Goal: Task Accomplishment & Management: Use online tool/utility

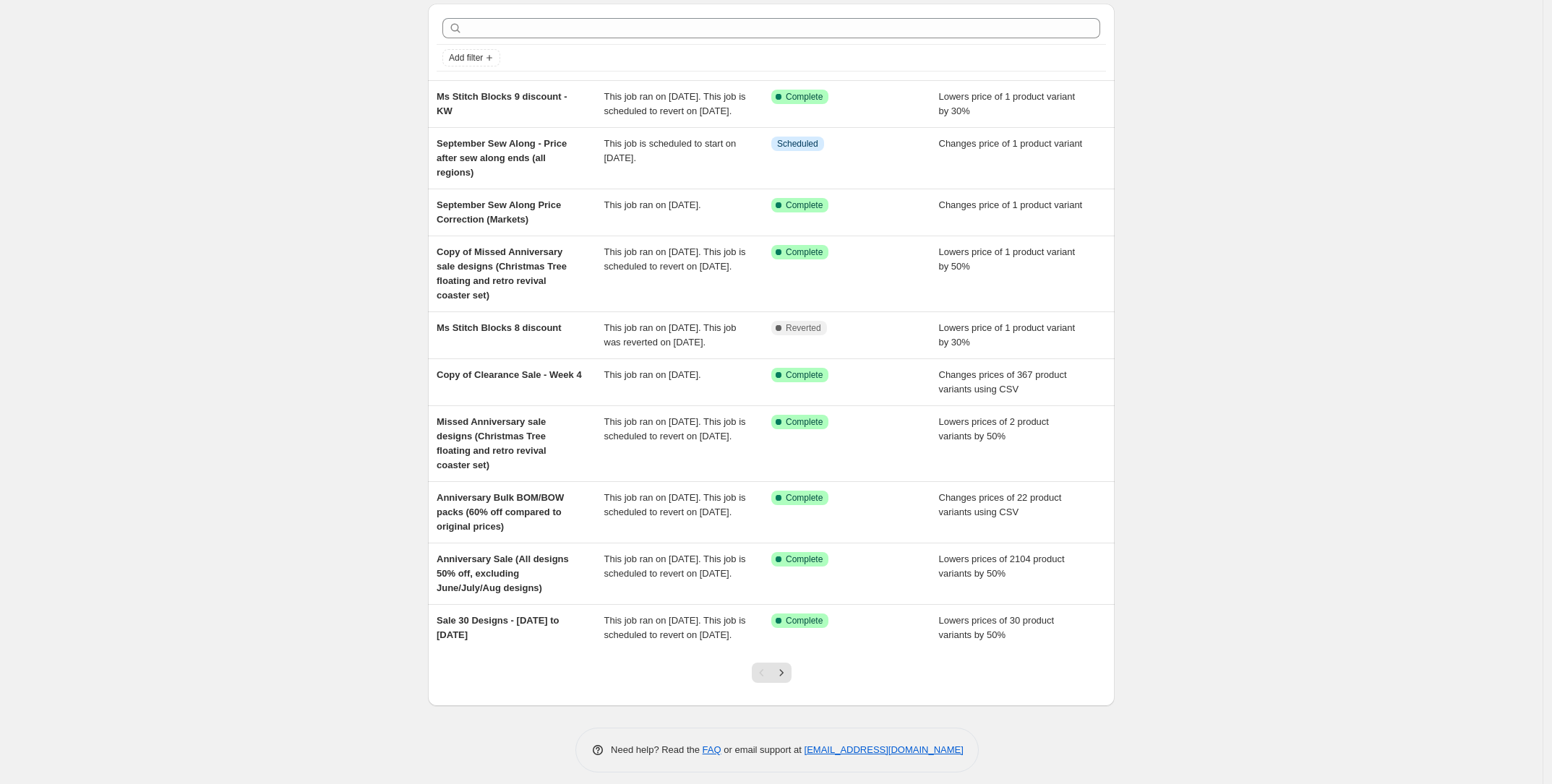
scroll to position [78, 0]
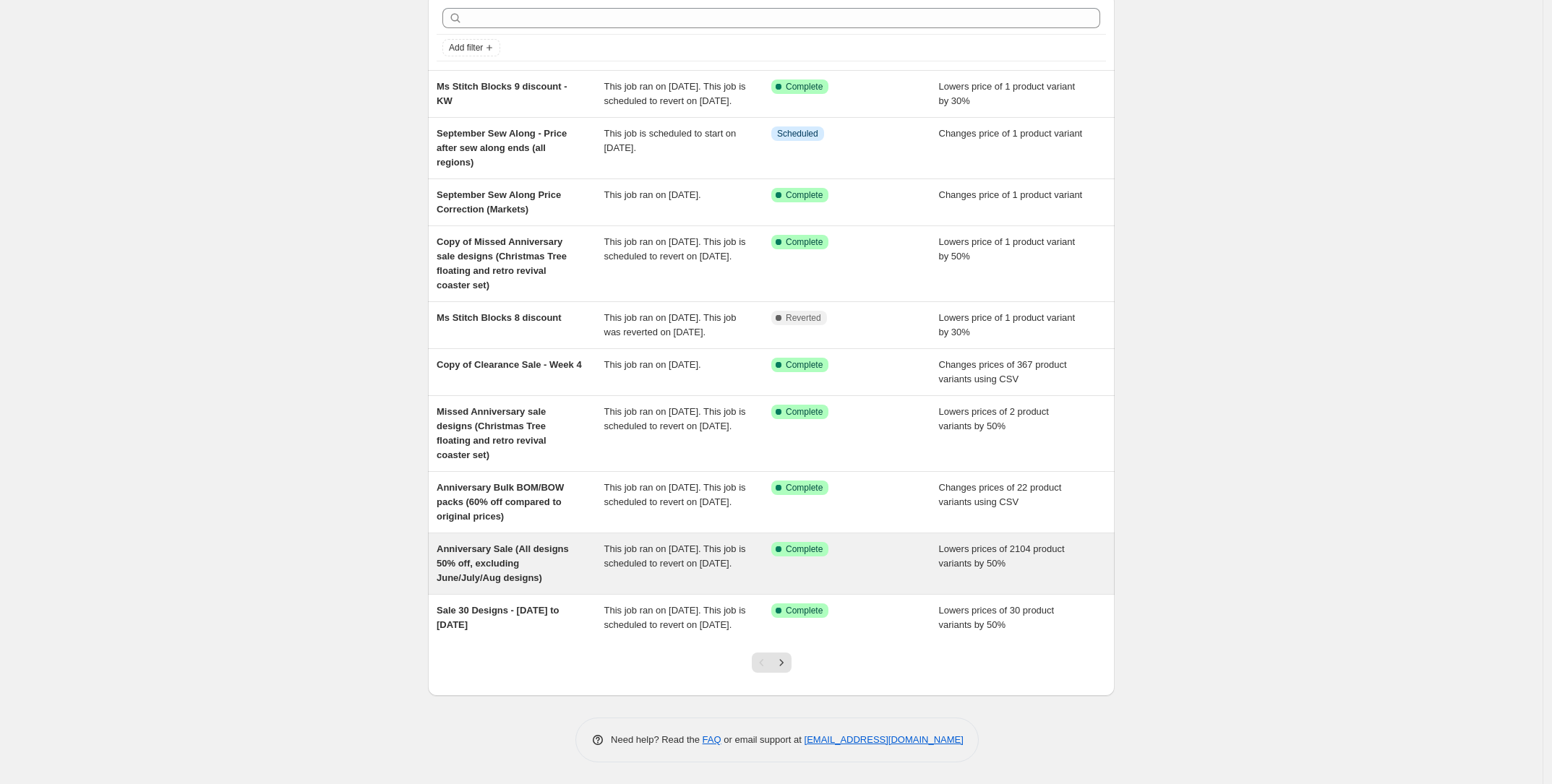
click at [549, 556] on div "Anniversary Sale (All designs 50% off, excluding June/July/Aug designs)" at bounding box center [520, 563] width 168 height 43
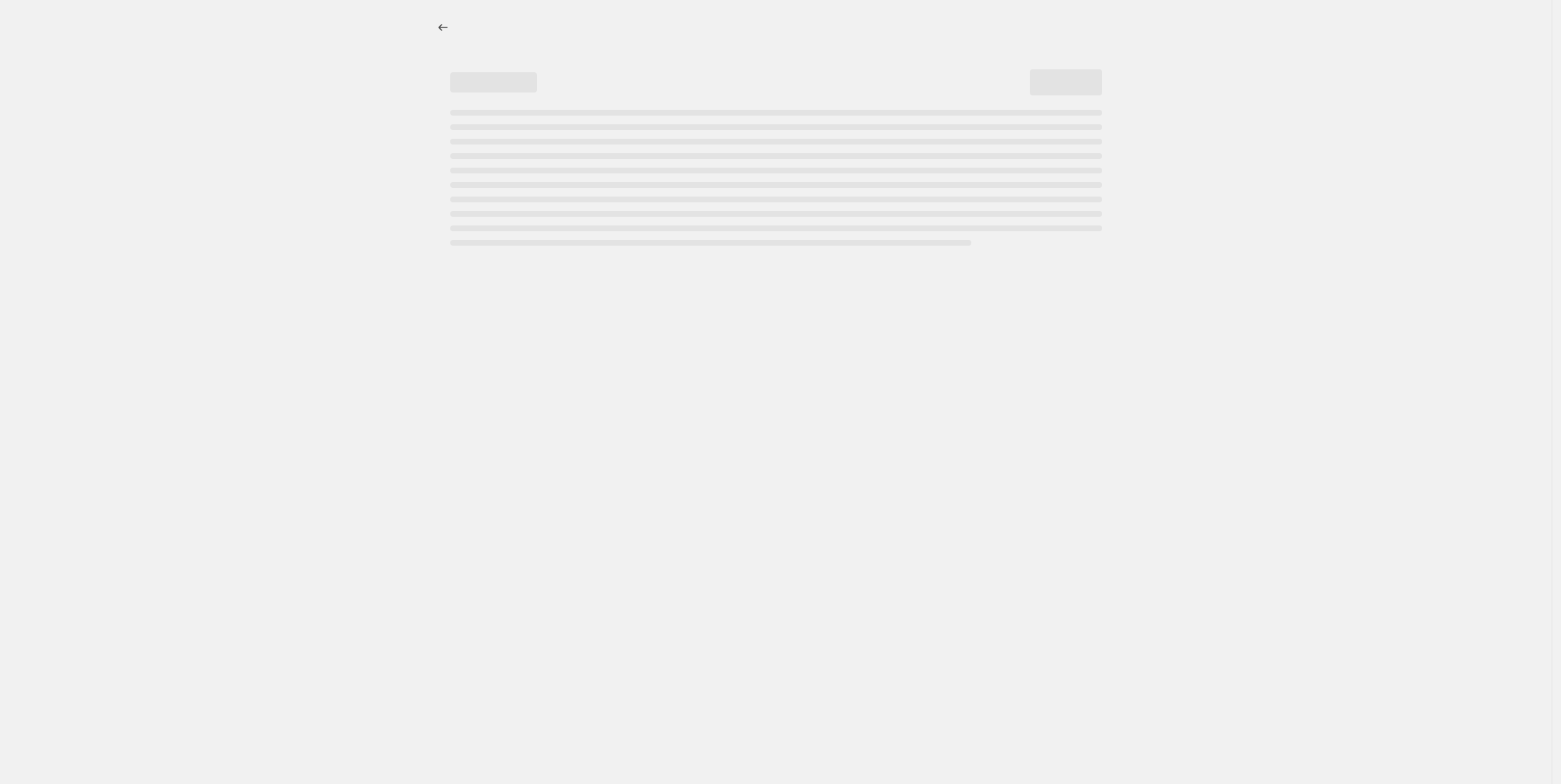
select select "percentage"
select select "tag"
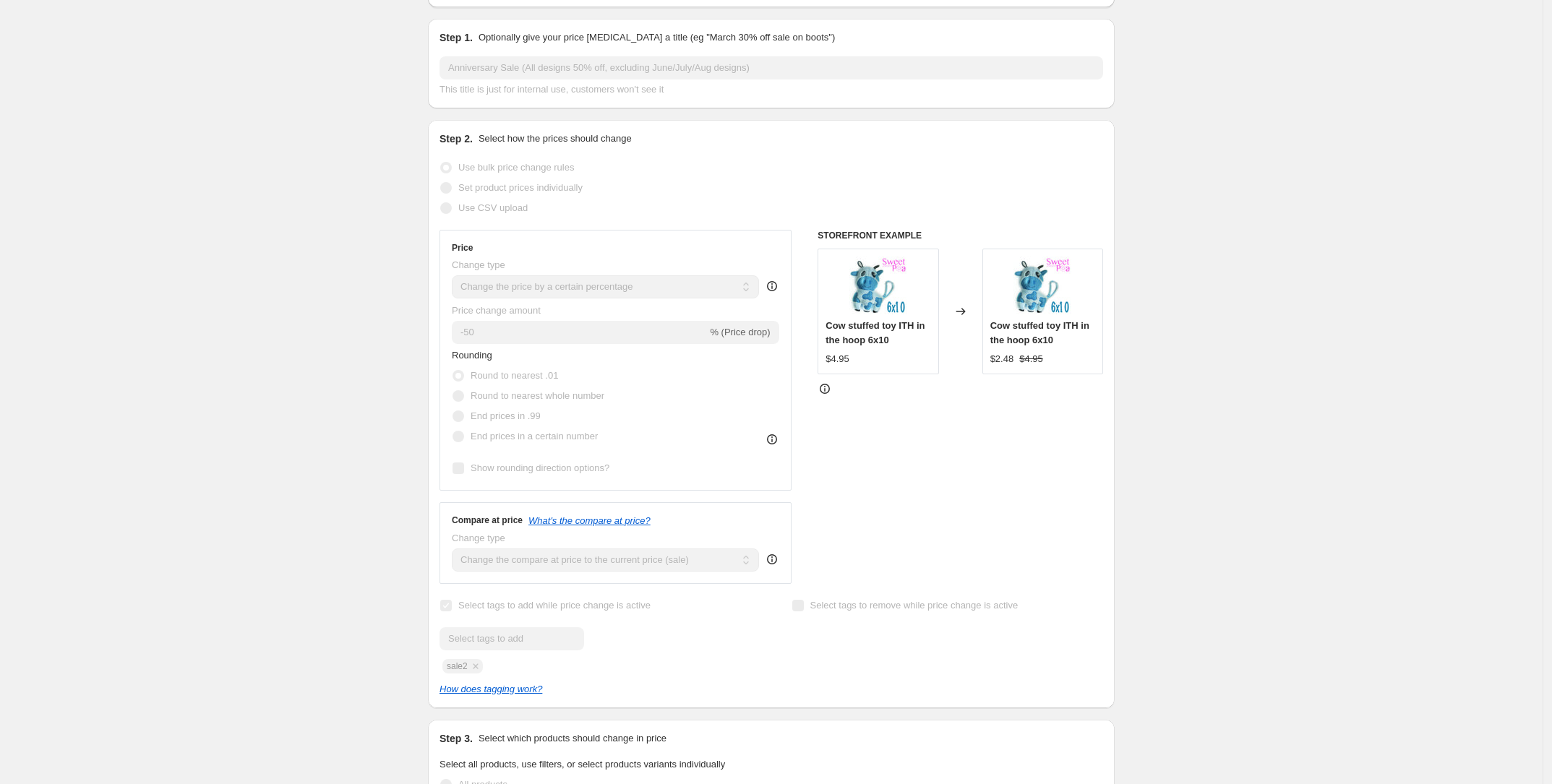
scroll to position [181, 0]
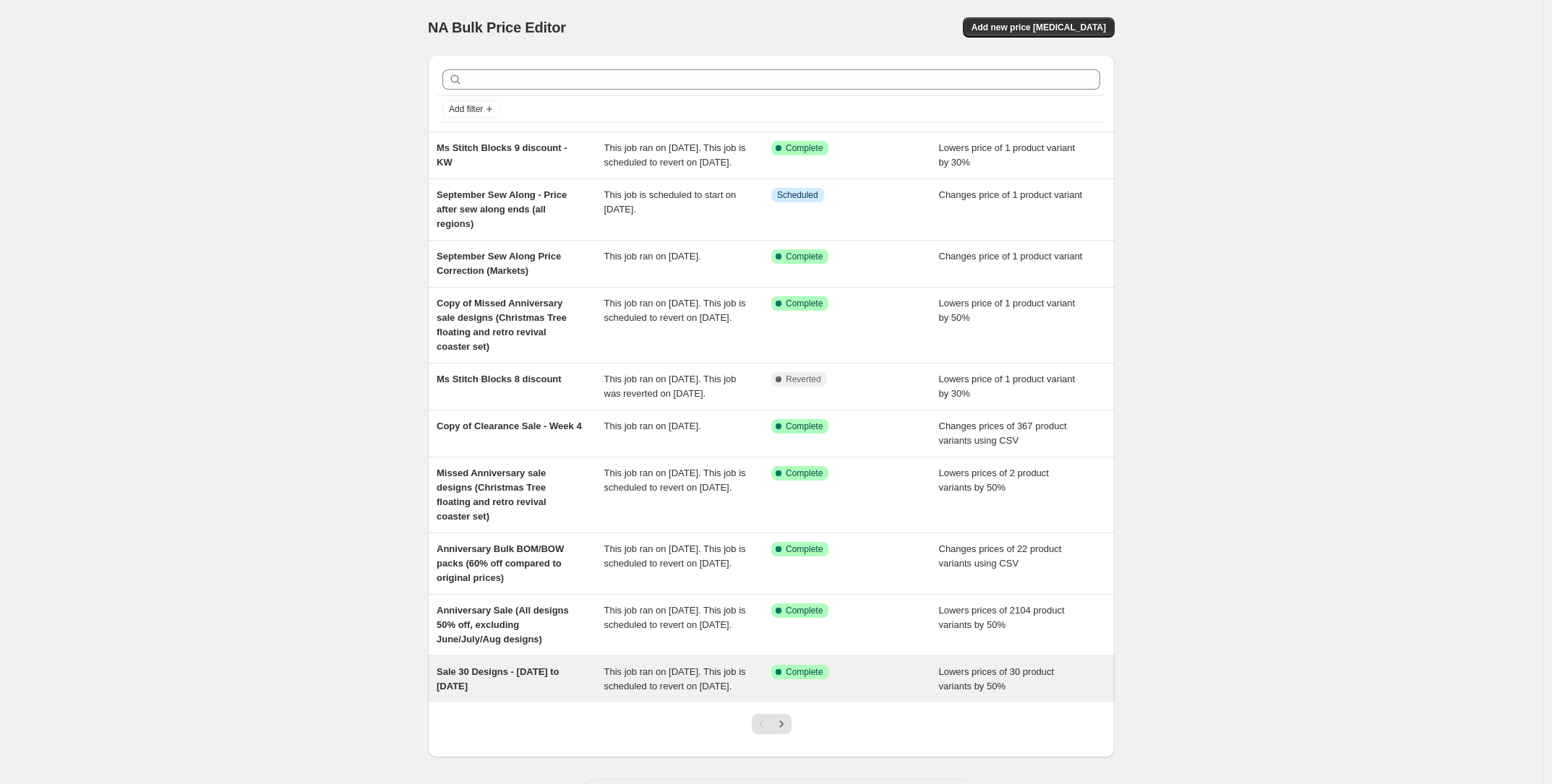
click at [506, 694] on div "Sale 30 Designs - 4th of September to 1st of October" at bounding box center [520, 678] width 168 height 29
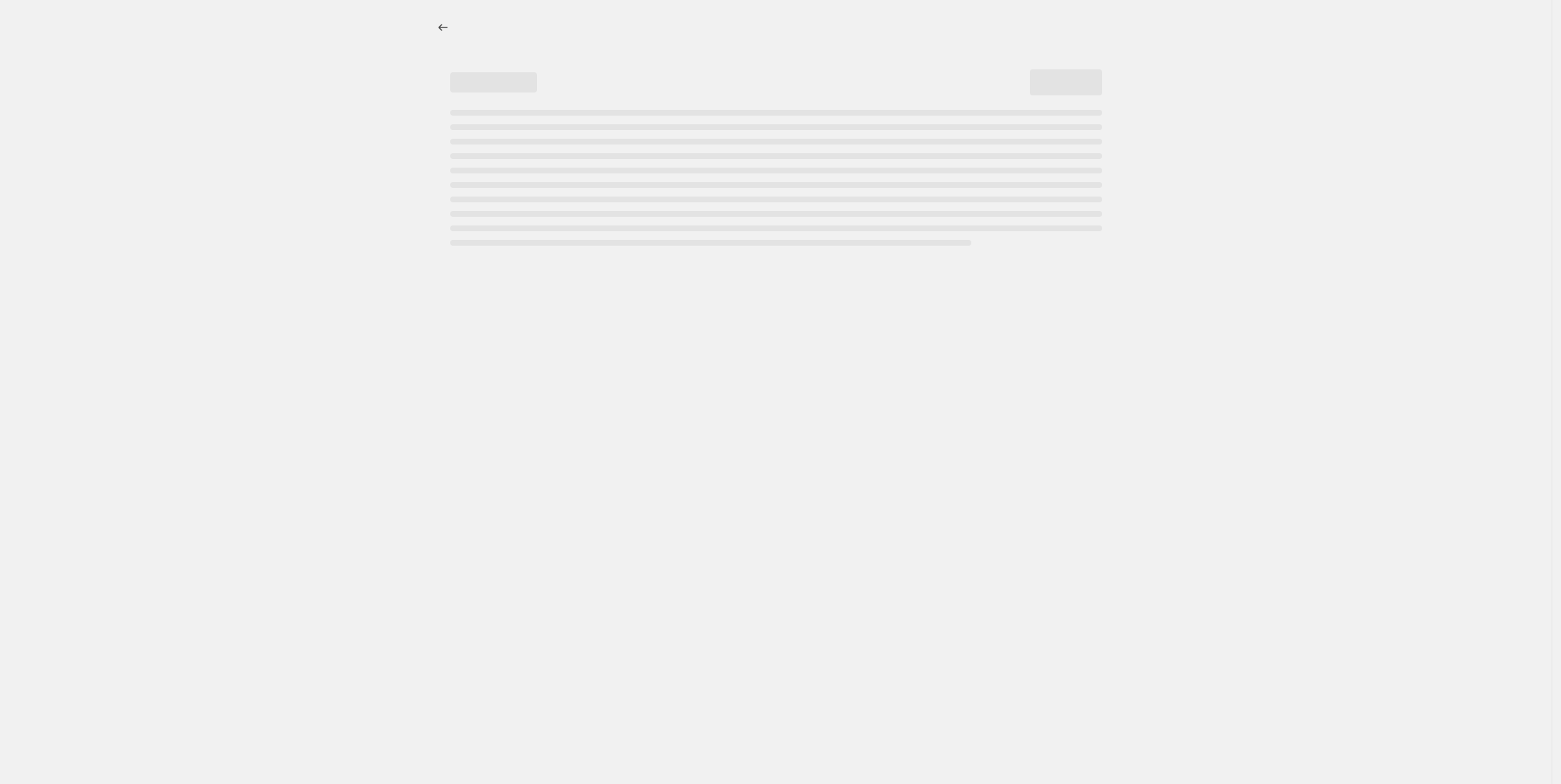
select select "percentage"
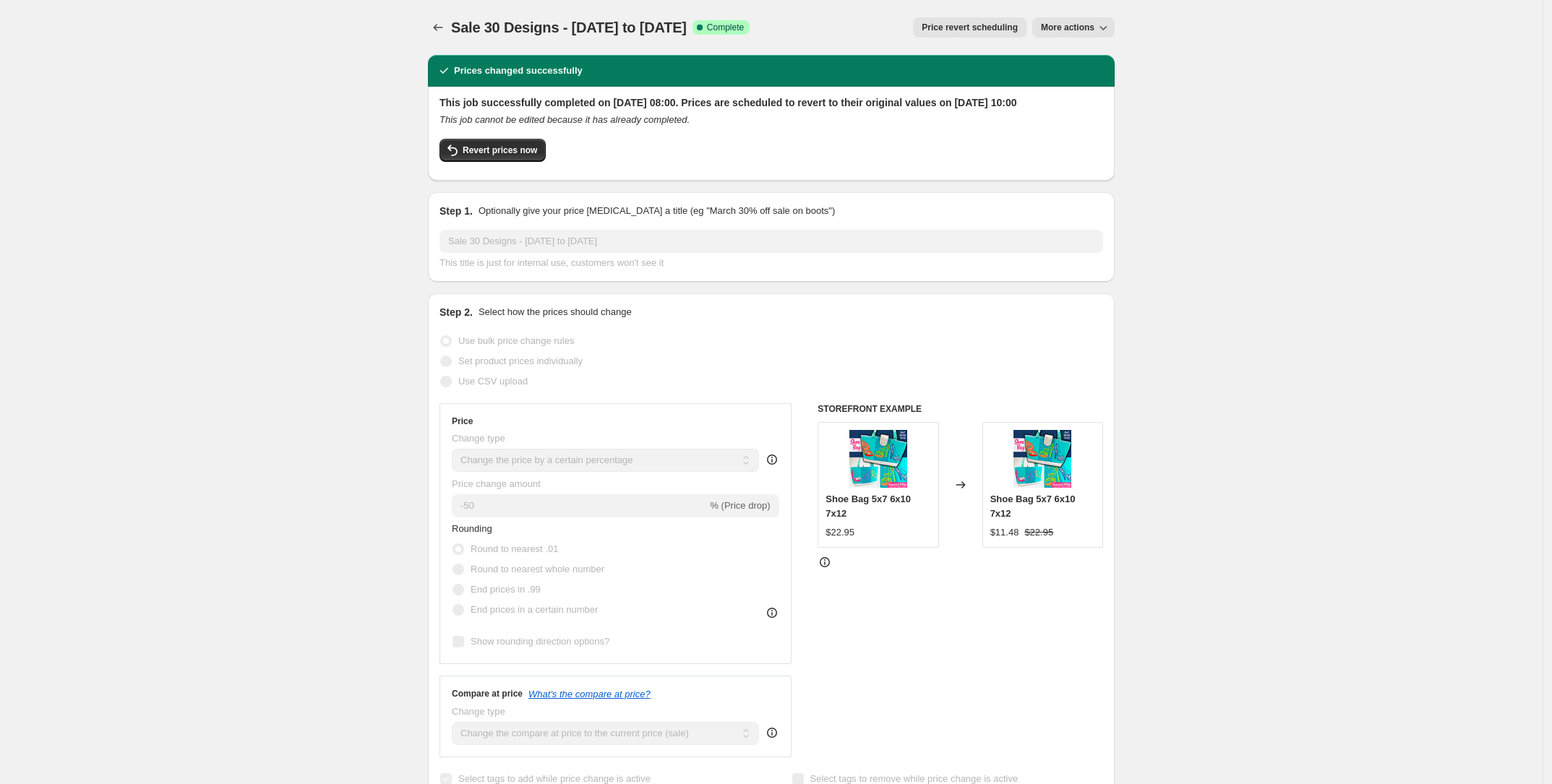
click at [985, 25] on span "Price revert scheduling" at bounding box center [969, 27] width 96 height 12
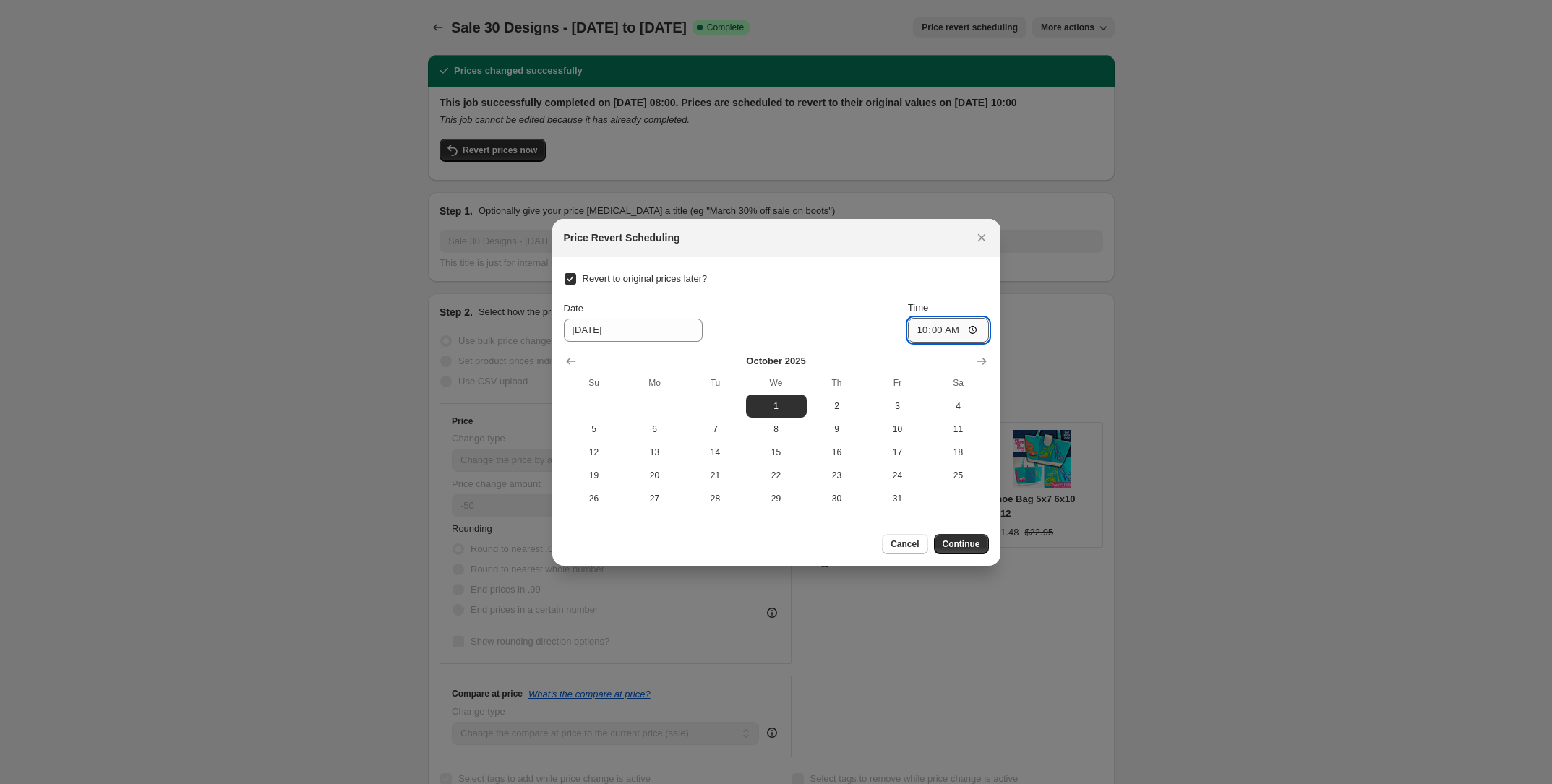
click at [926, 332] on input "10:00" at bounding box center [948, 330] width 81 height 25
click at [770, 454] on span "15" at bounding box center [776, 451] width 49 height 12
type input "10/15/2025"
click at [920, 333] on input "10:00" at bounding box center [948, 330] width 81 height 25
type input "09:00"
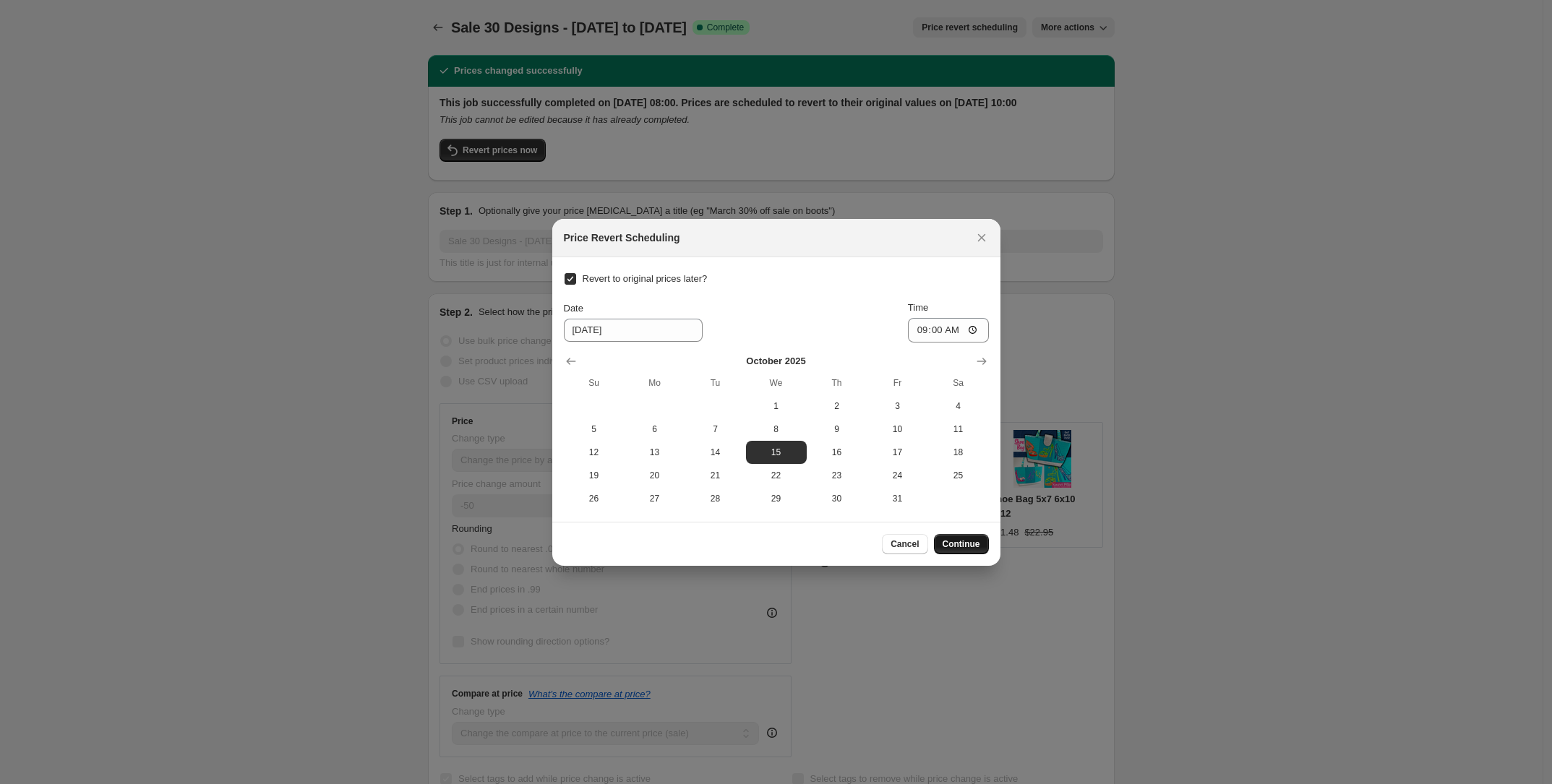
click at [963, 542] on span "Continue" at bounding box center [961, 543] width 38 height 12
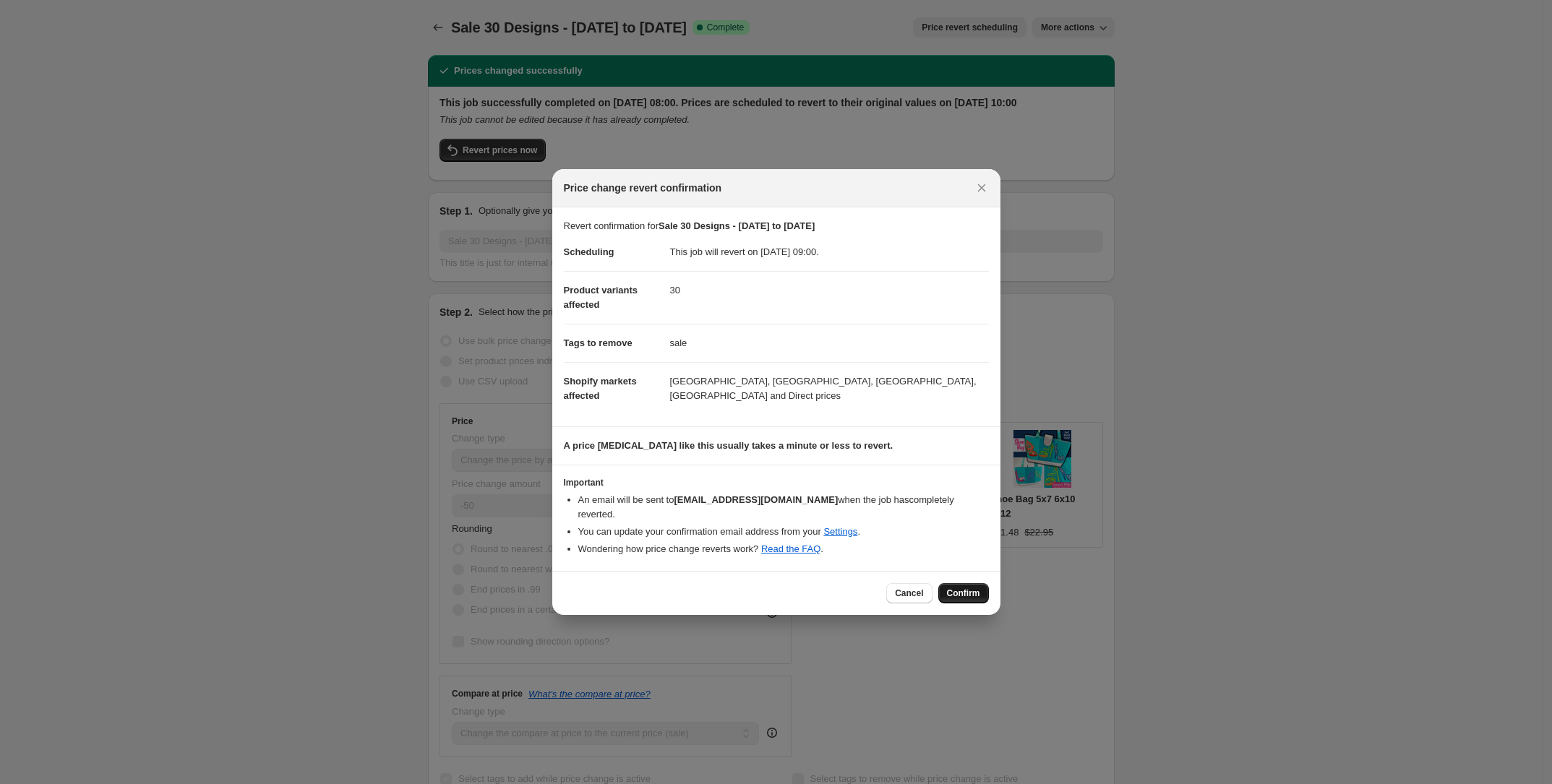
click at [974, 587] on span "Confirm" at bounding box center [963, 593] width 33 height 12
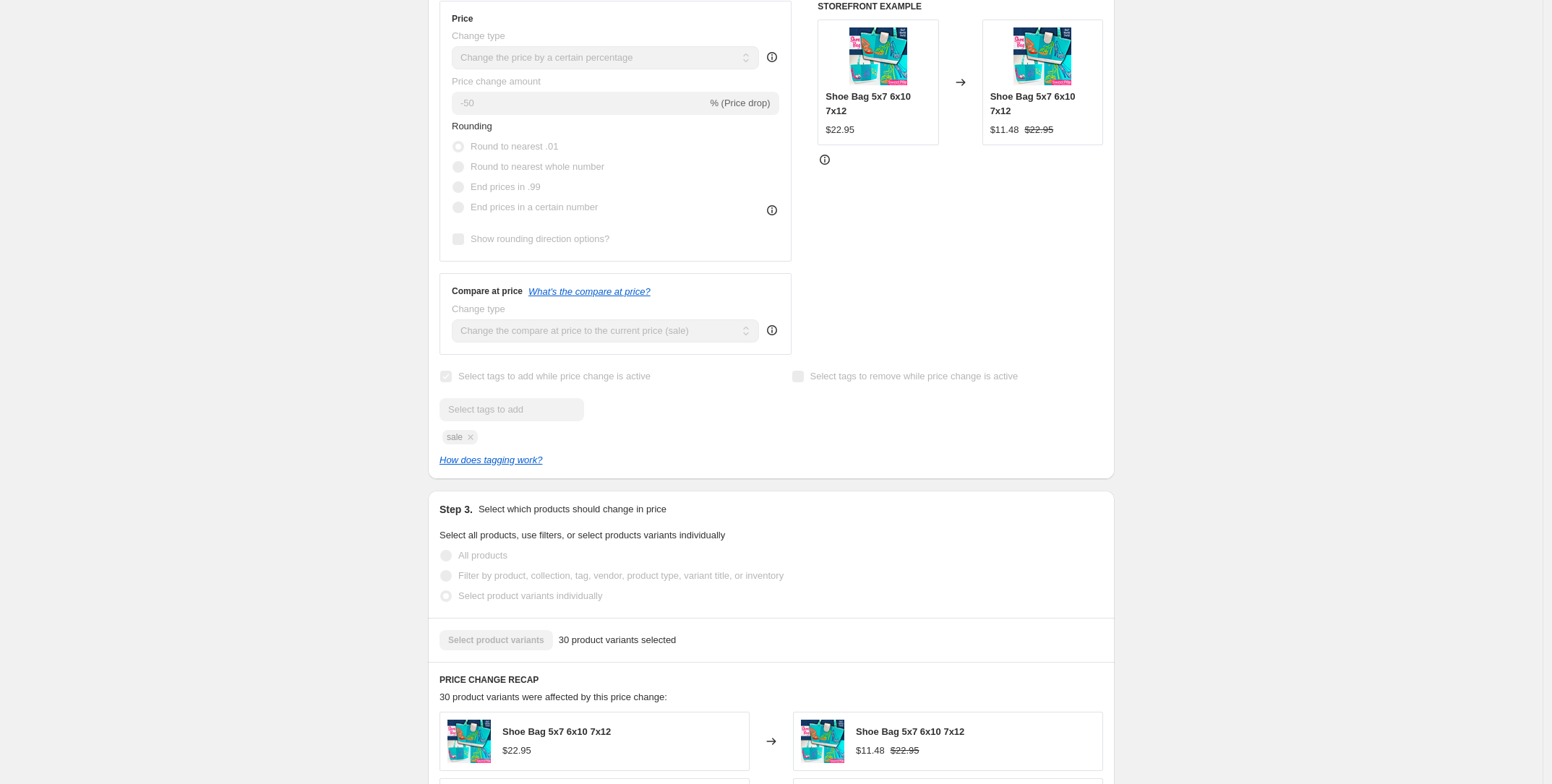
scroll to position [401, 0]
click at [235, 280] on div "Sale 30 Designs - 4th of September to 1st of October. This page is ready Sale 3…" at bounding box center [771, 769] width 1542 height 2342
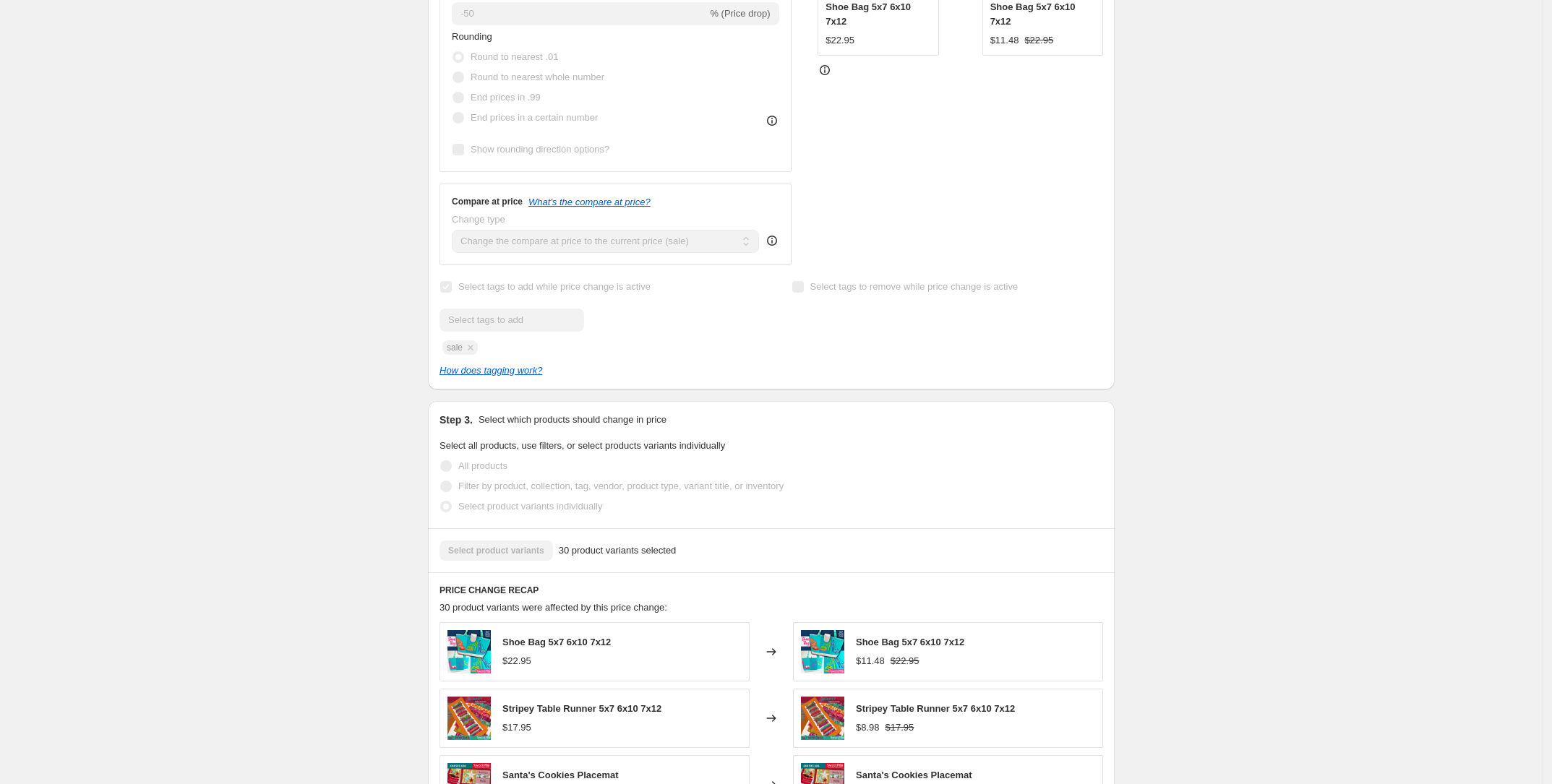
scroll to position [40, 0]
